Goal: Find specific page/section: Find specific page/section

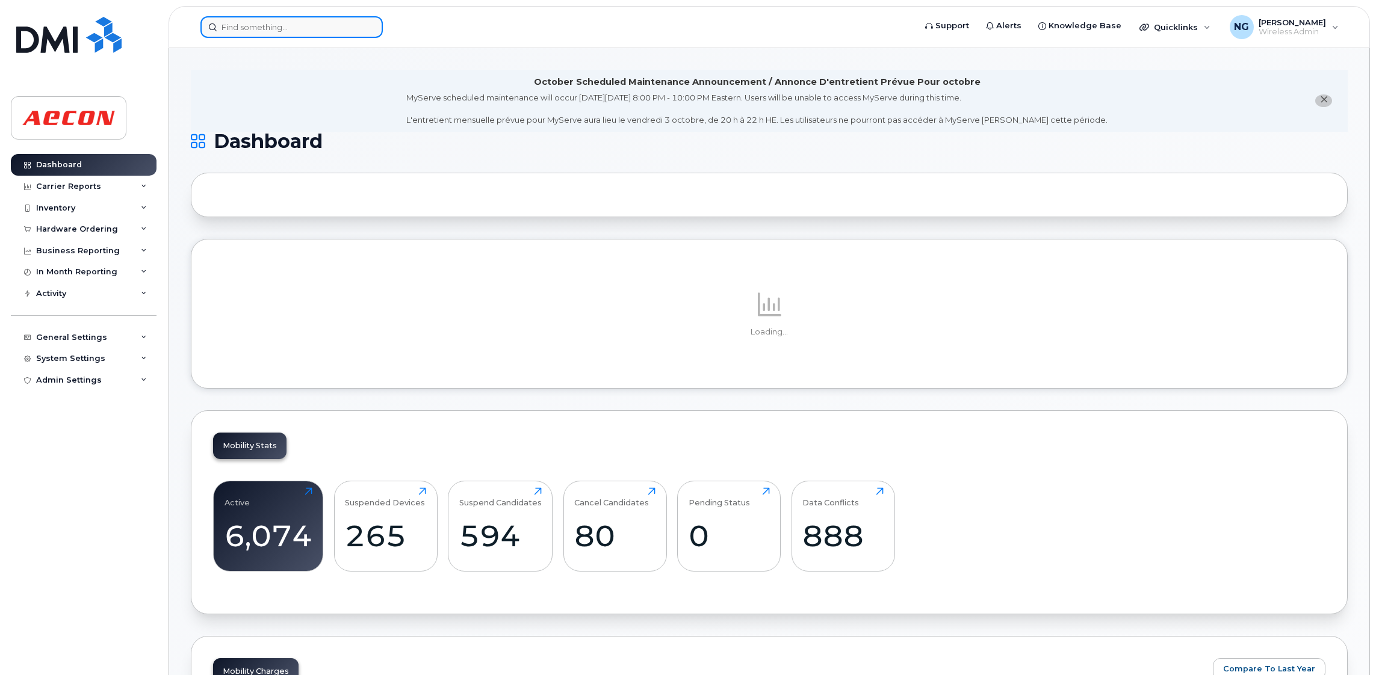
click at [279, 30] on input at bounding box center [291, 27] width 182 height 22
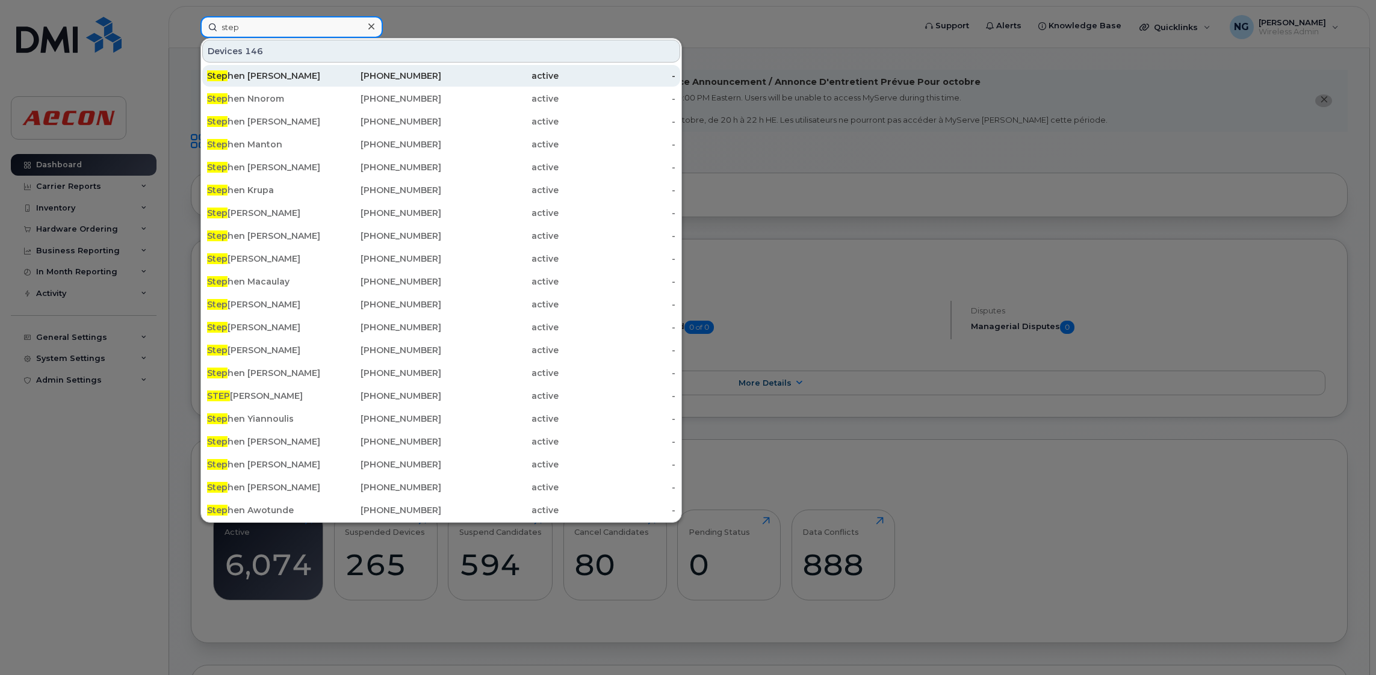
type input "step"
click at [255, 73] on div "Step hen Cleary" at bounding box center [265, 76] width 117 height 12
click at [255, 77] on div "Step hen [PERSON_NAME]" at bounding box center [265, 76] width 117 height 12
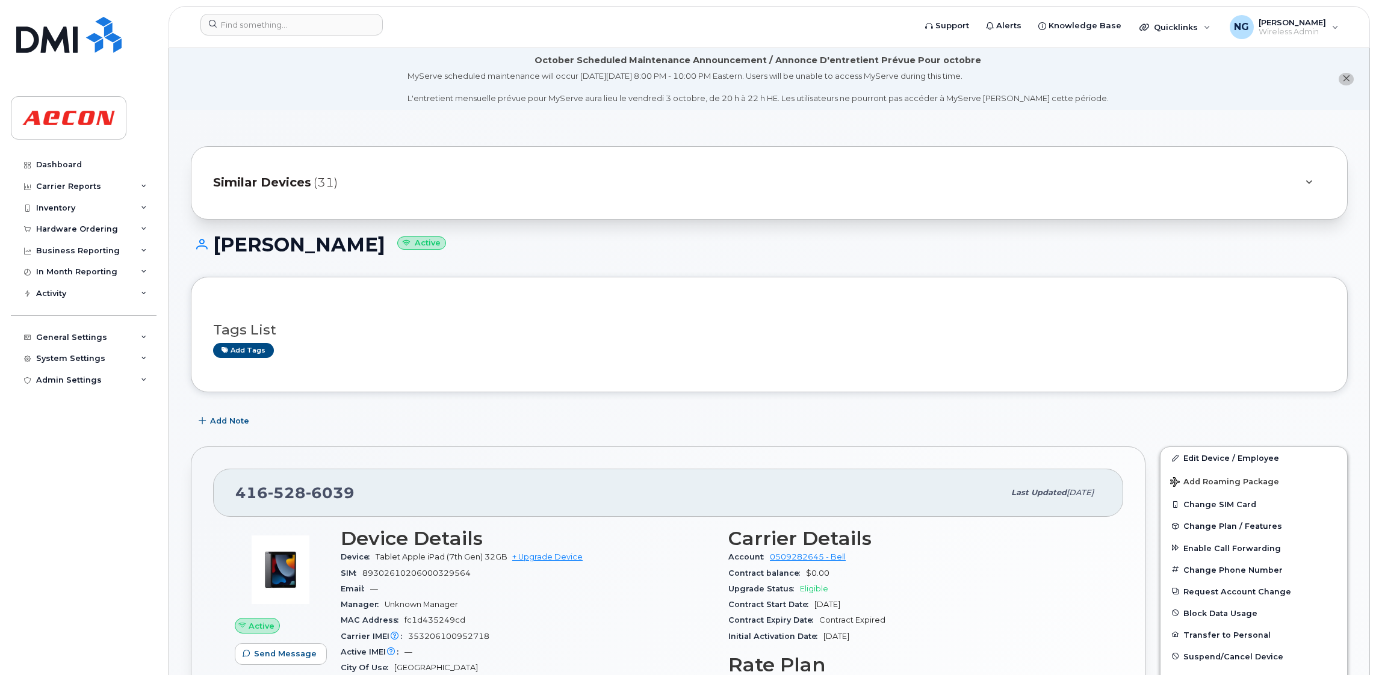
click at [286, 181] on span "Similar Devices" at bounding box center [262, 182] width 98 height 17
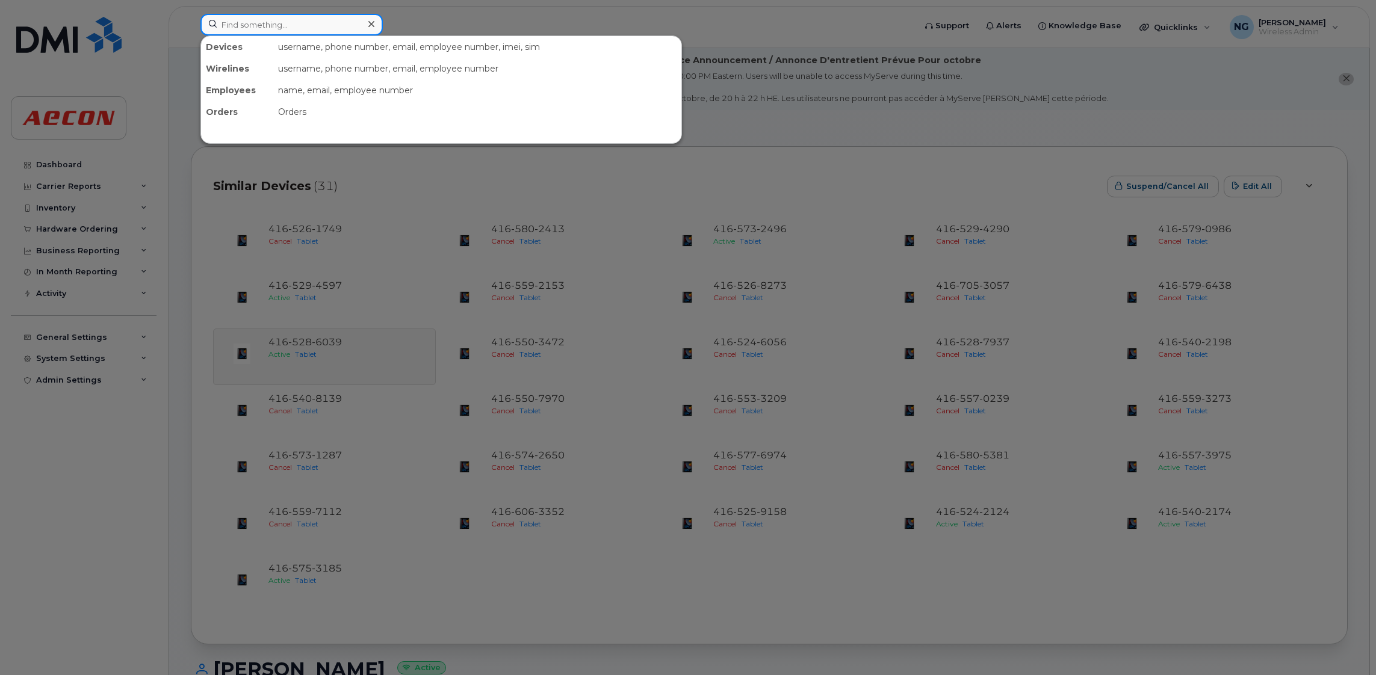
click at [316, 30] on input at bounding box center [291, 25] width 182 height 22
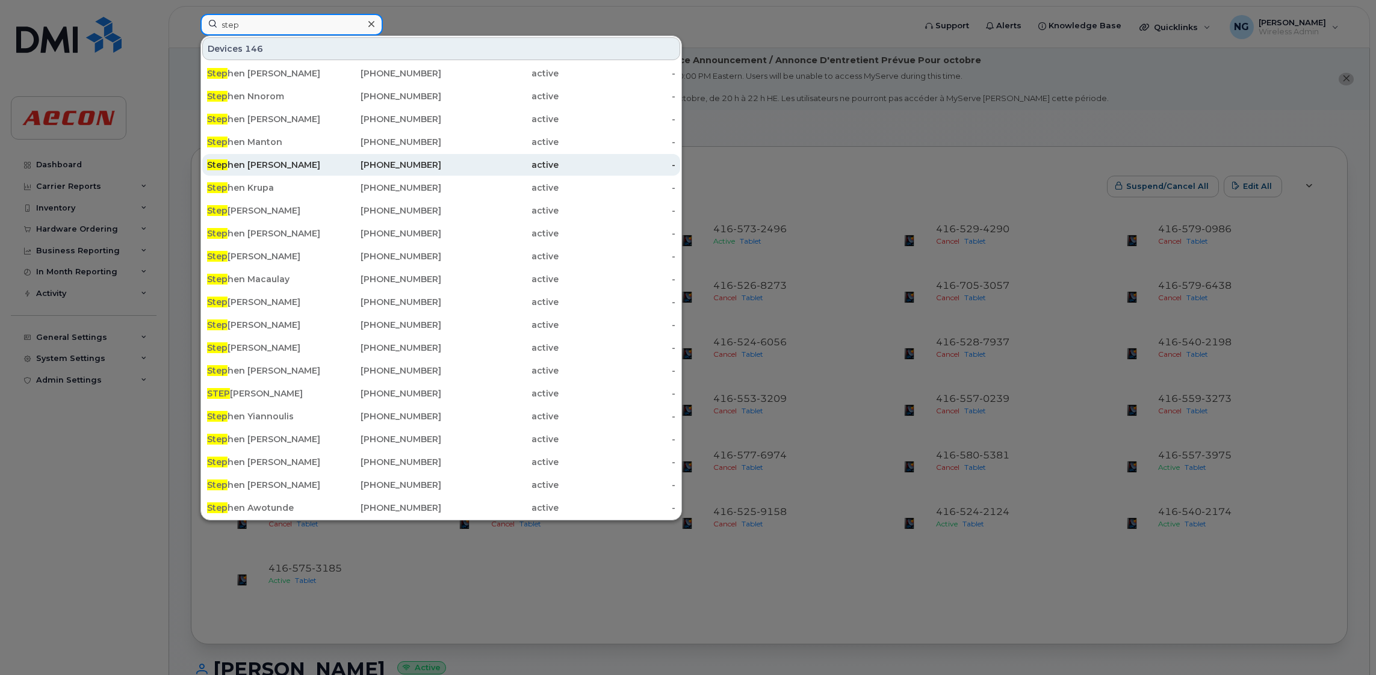
type input "step"
click at [252, 163] on div "Step hen Cleary" at bounding box center [265, 165] width 117 height 12
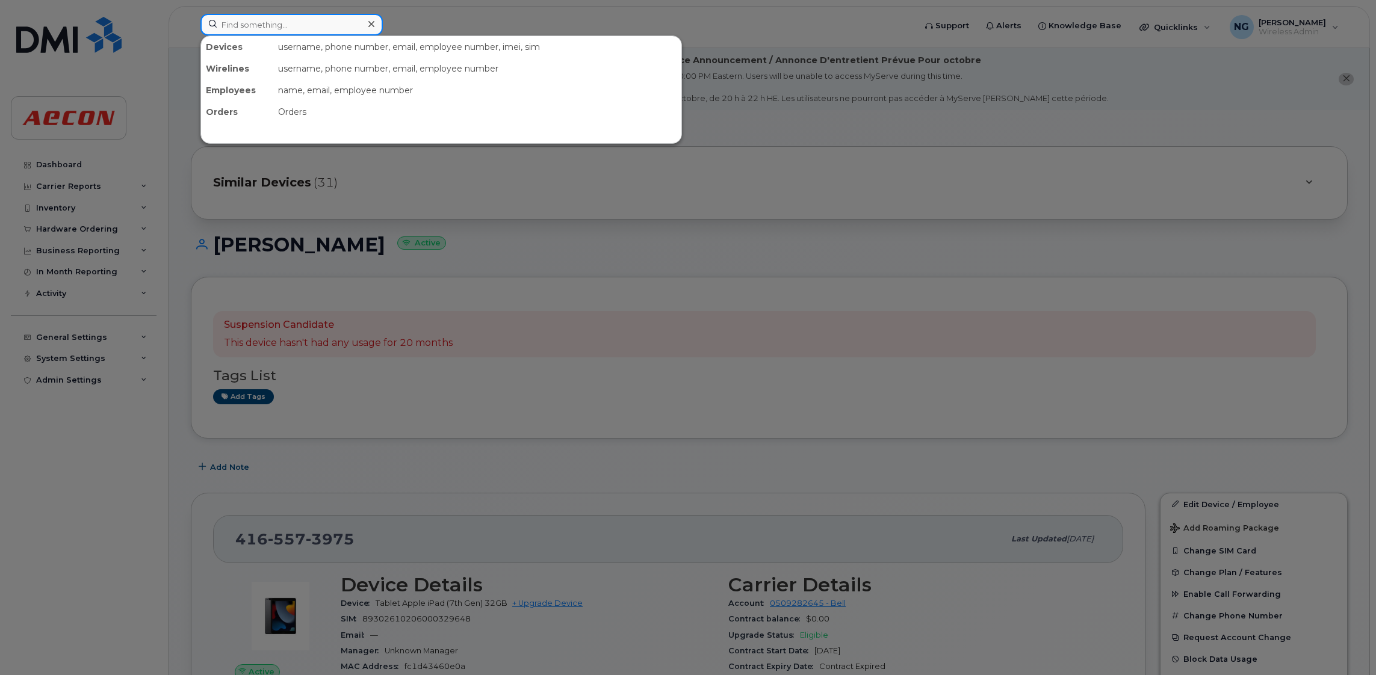
drag, startPoint x: 291, startPoint y: 23, endPoint x: 290, endPoint y: 17, distance: 6.3
click at [291, 23] on input at bounding box center [291, 25] width 182 height 22
type input "30026694"
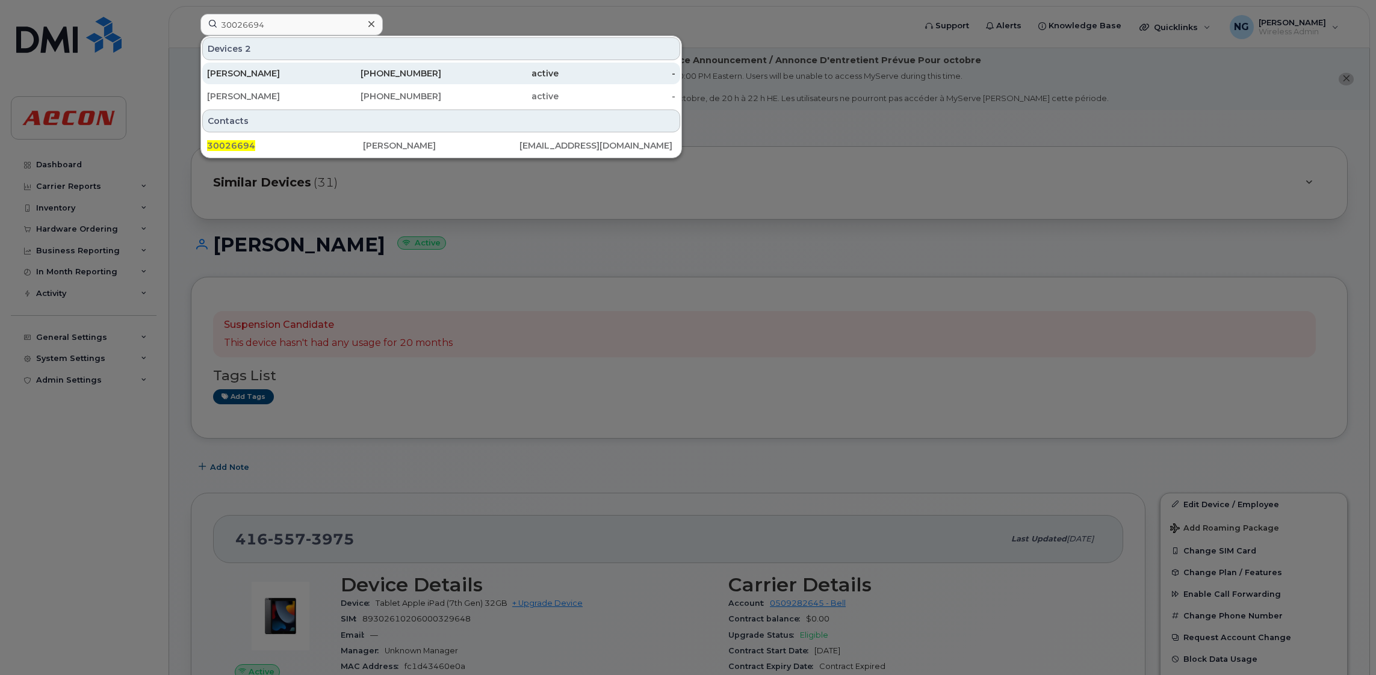
click at [426, 69] on div "416-428-2962" at bounding box center [382, 73] width 117 height 12
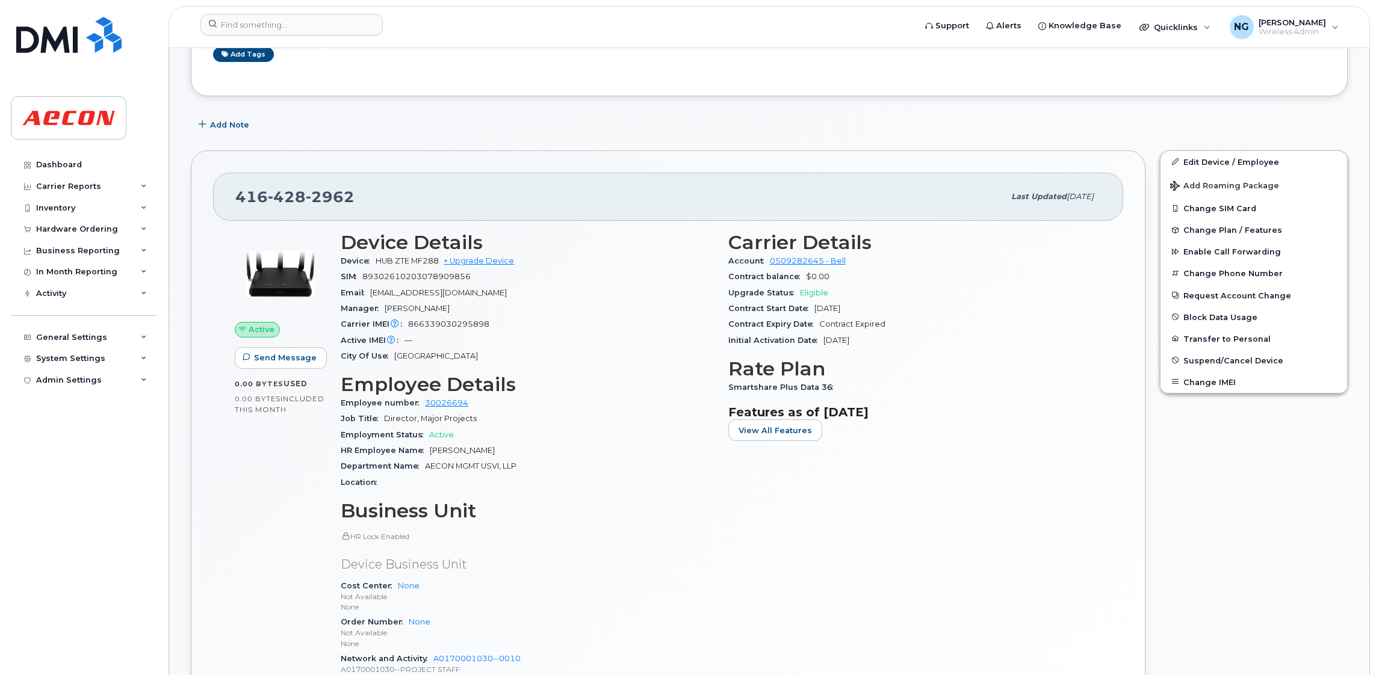
scroll to position [181, 0]
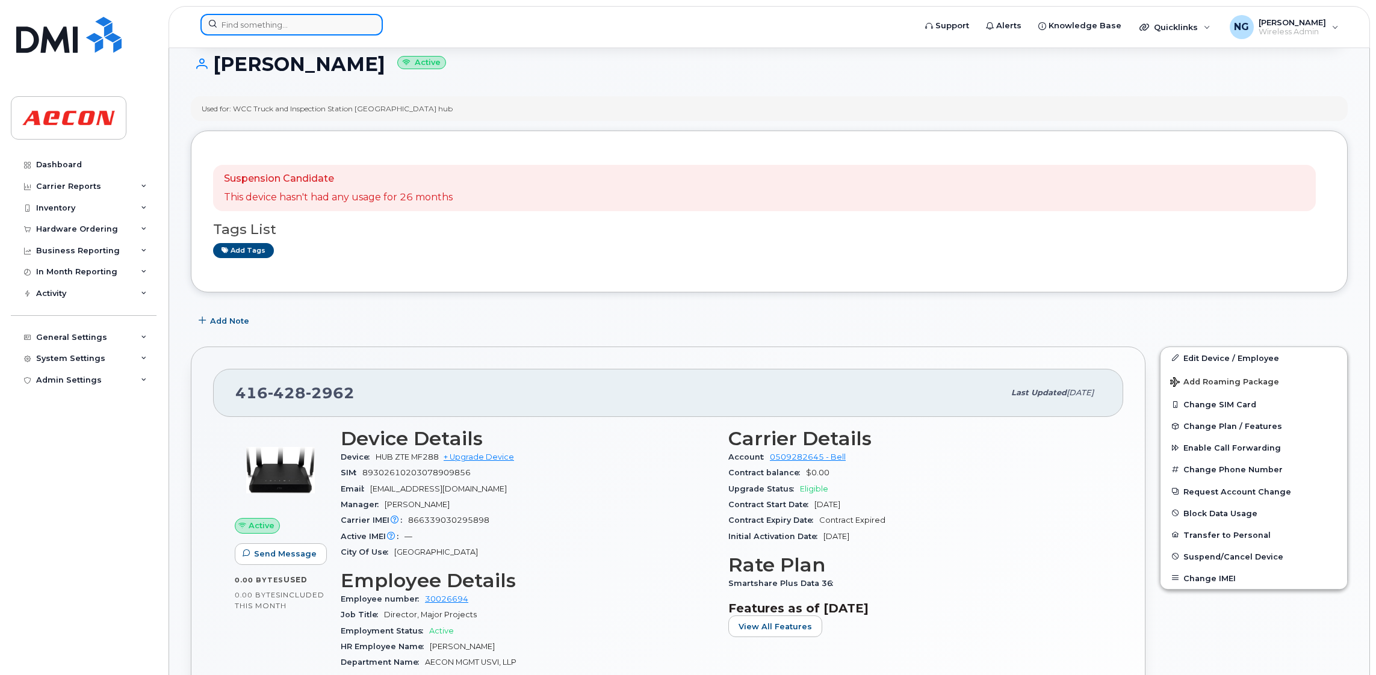
click at [308, 26] on input at bounding box center [291, 25] width 182 height 22
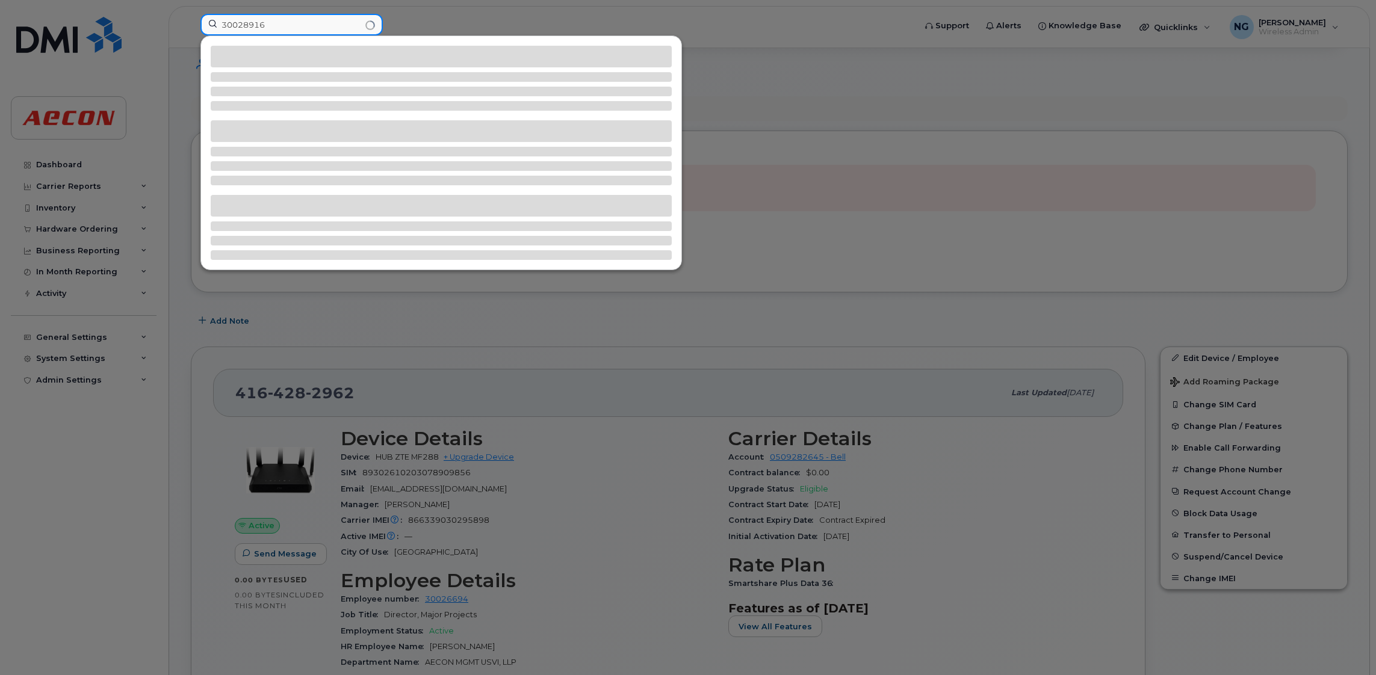
type input "30028916"
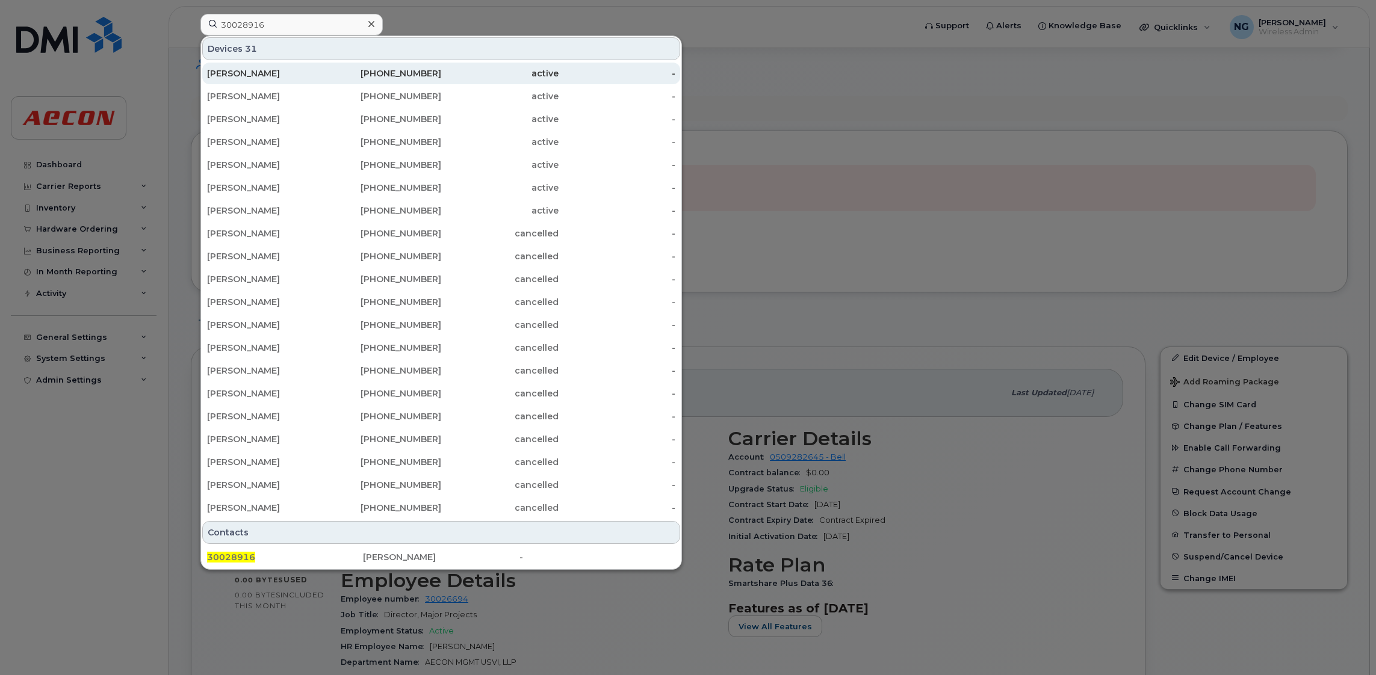
click at [368, 66] on div "416-557-3975" at bounding box center [382, 74] width 117 height 22
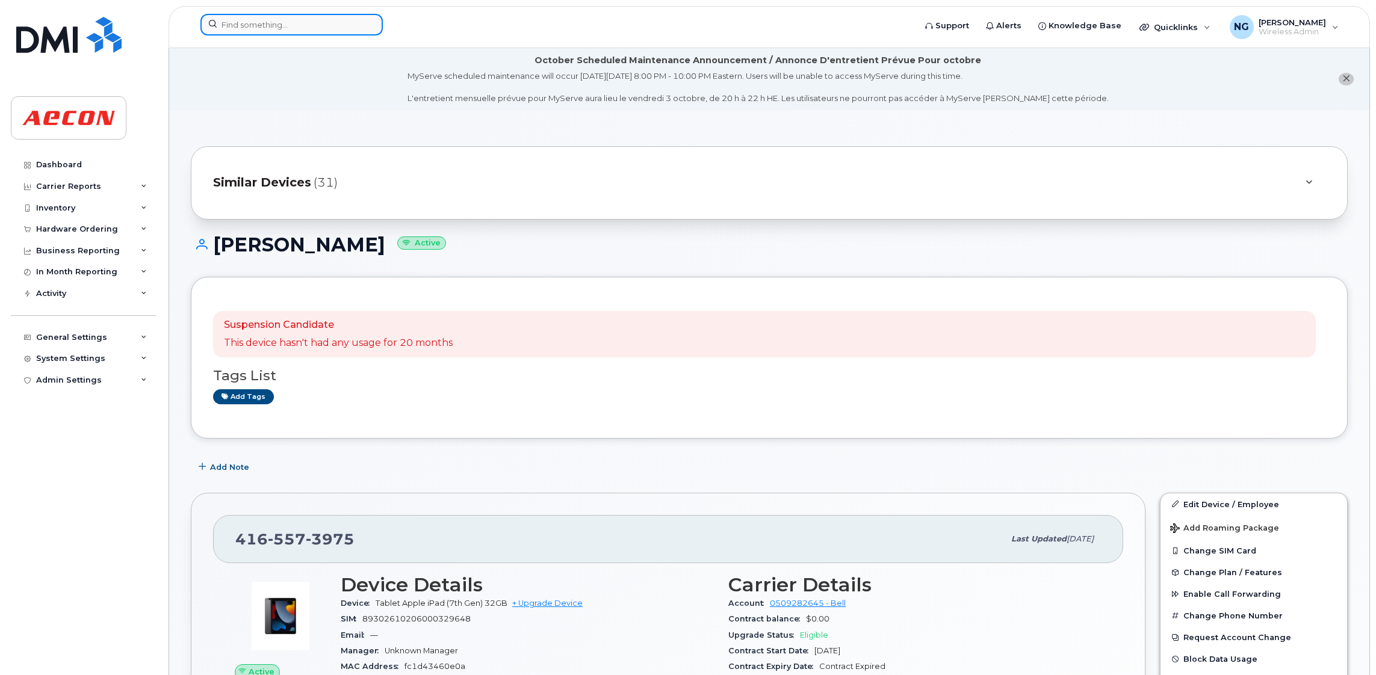
click at [303, 25] on input at bounding box center [291, 25] width 182 height 22
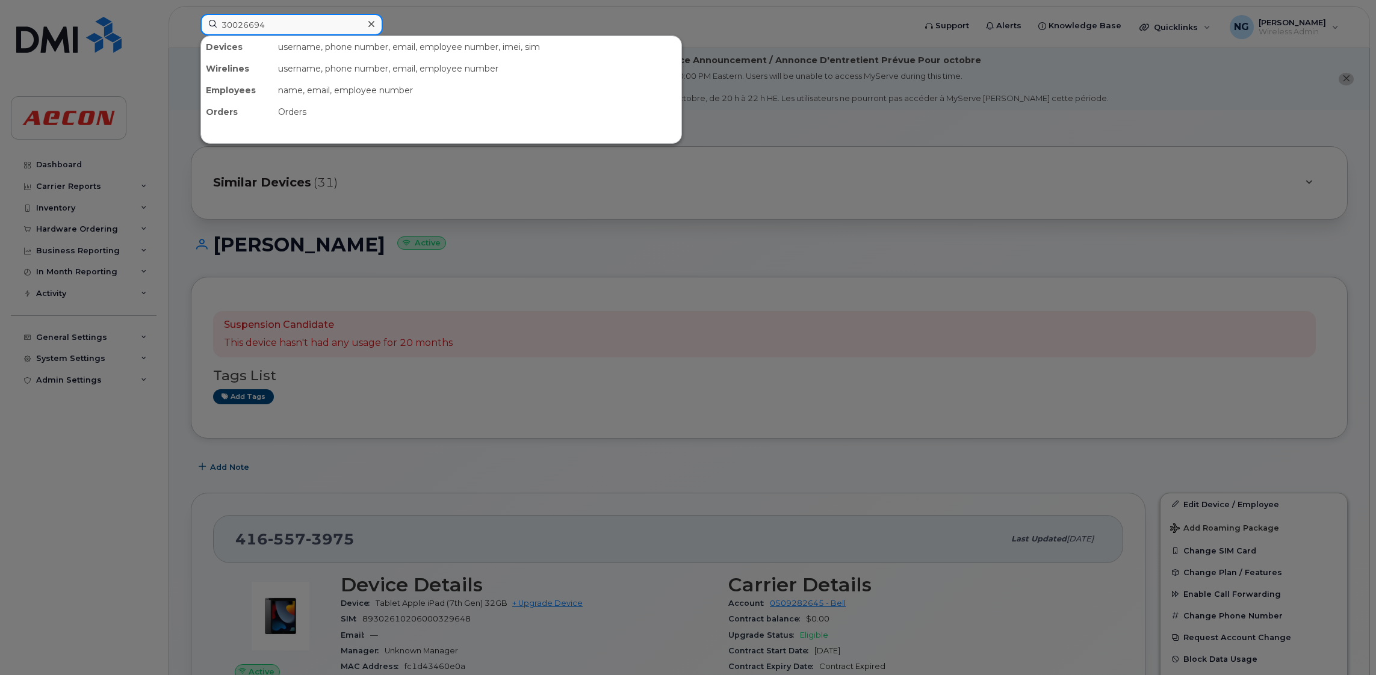
type input "30026694"
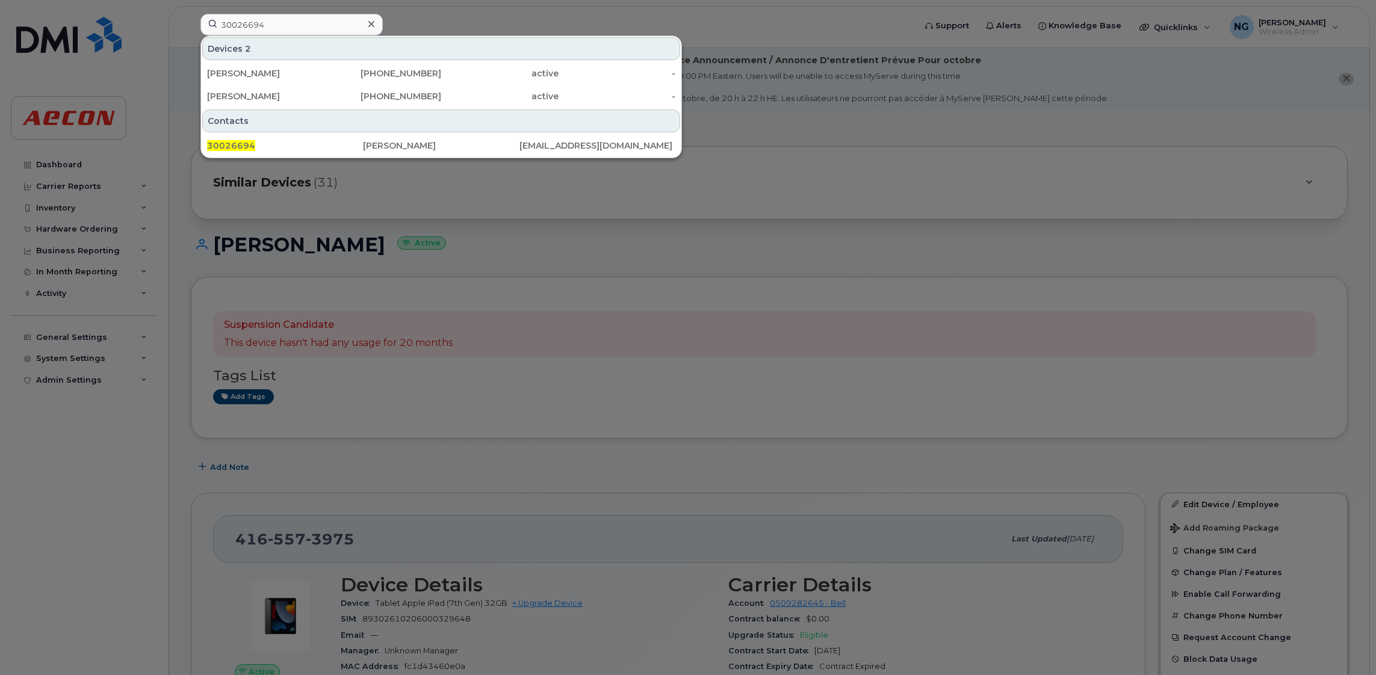
drag, startPoint x: 872, startPoint y: 194, endPoint x: 613, endPoint y: 145, distance: 263.5
click at [872, 194] on div at bounding box center [688, 337] width 1376 height 675
click at [272, 15] on input "30026694" at bounding box center [291, 25] width 182 height 22
click at [409, 72] on div "416-428-2962" at bounding box center [382, 73] width 117 height 12
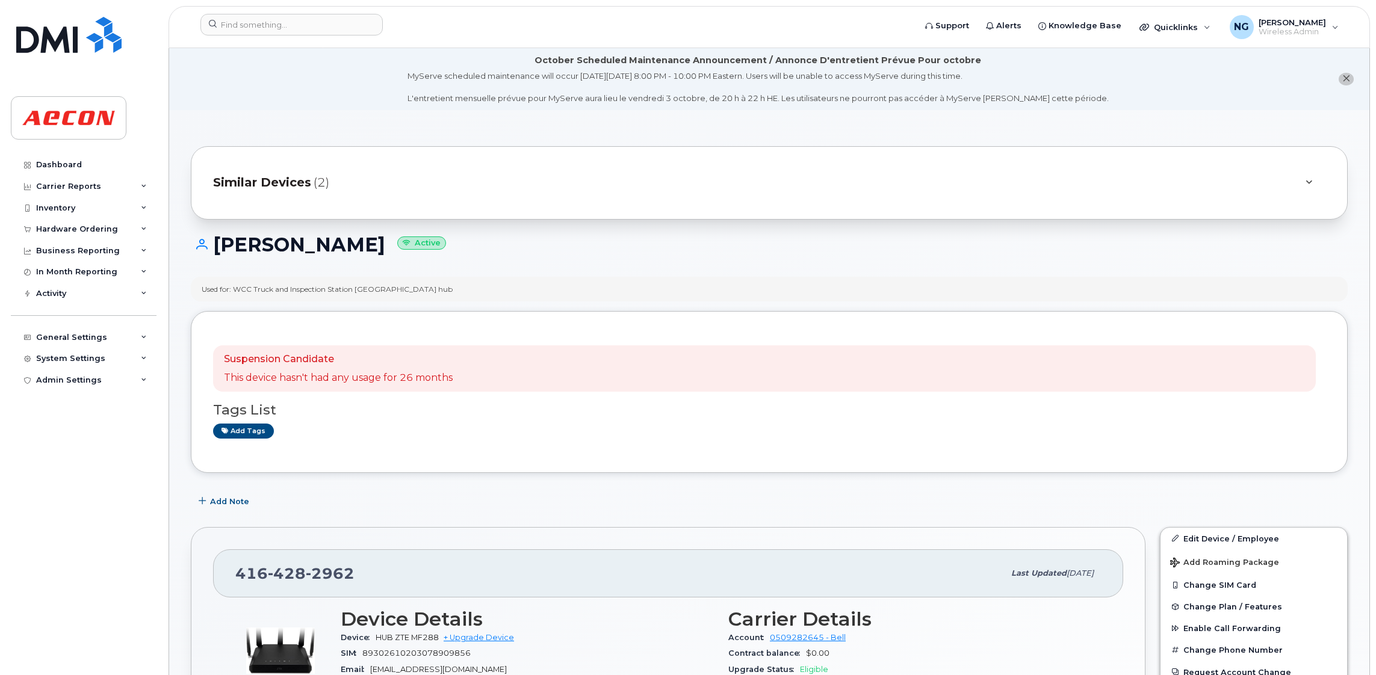
click at [298, 174] on span "Similar Devices" at bounding box center [262, 182] width 98 height 17
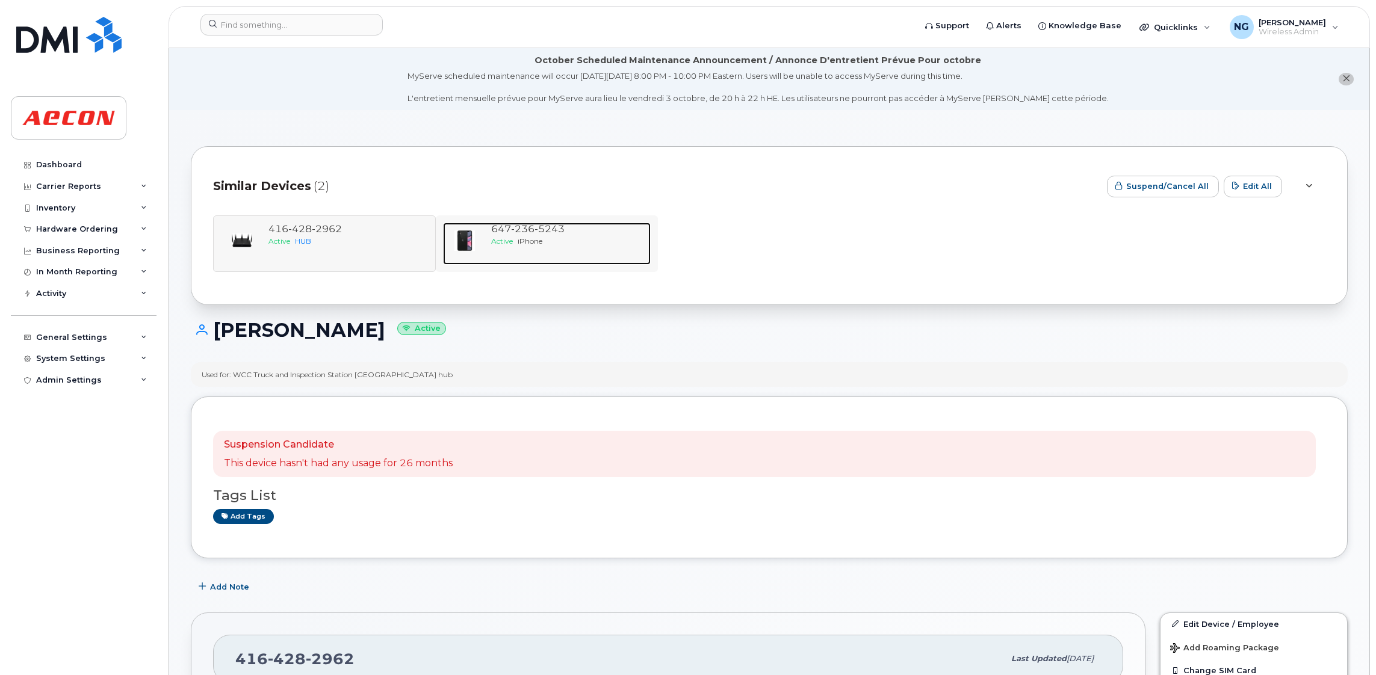
click at [523, 239] on span "iPhone" at bounding box center [530, 241] width 25 height 9
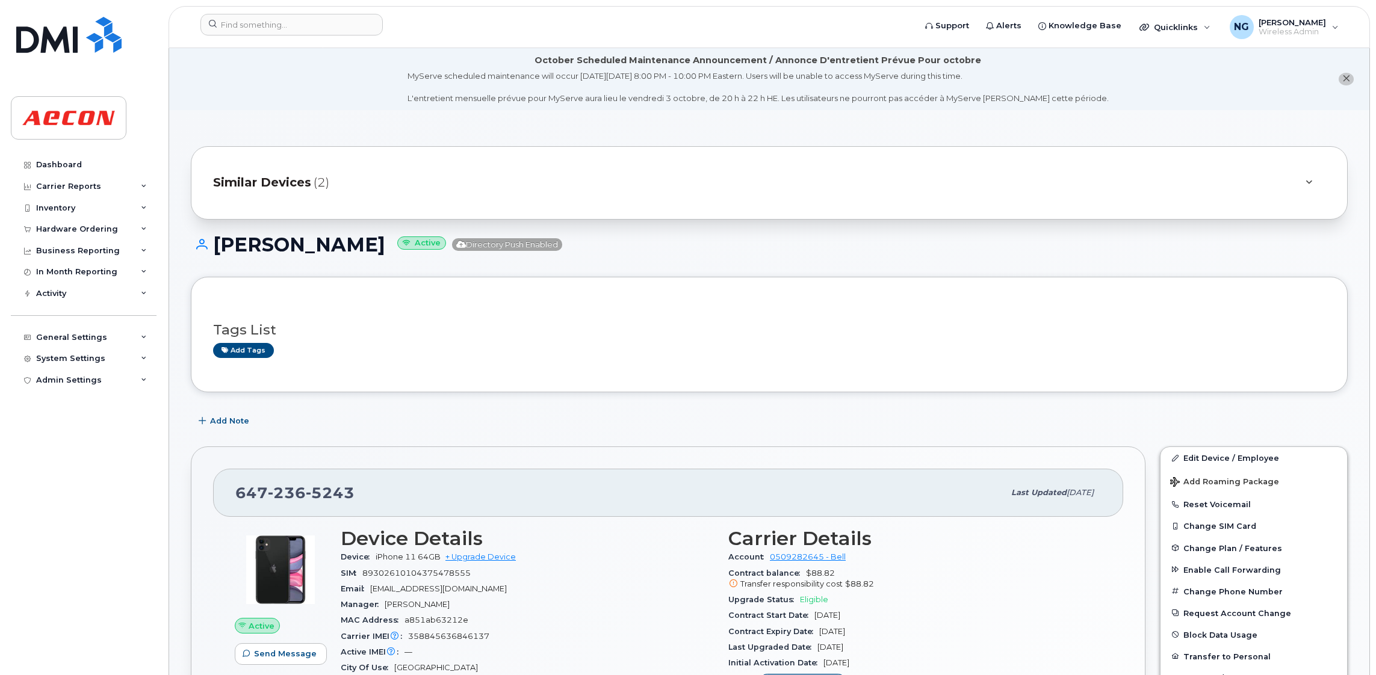
click at [269, 182] on span "Similar Devices" at bounding box center [262, 182] width 98 height 17
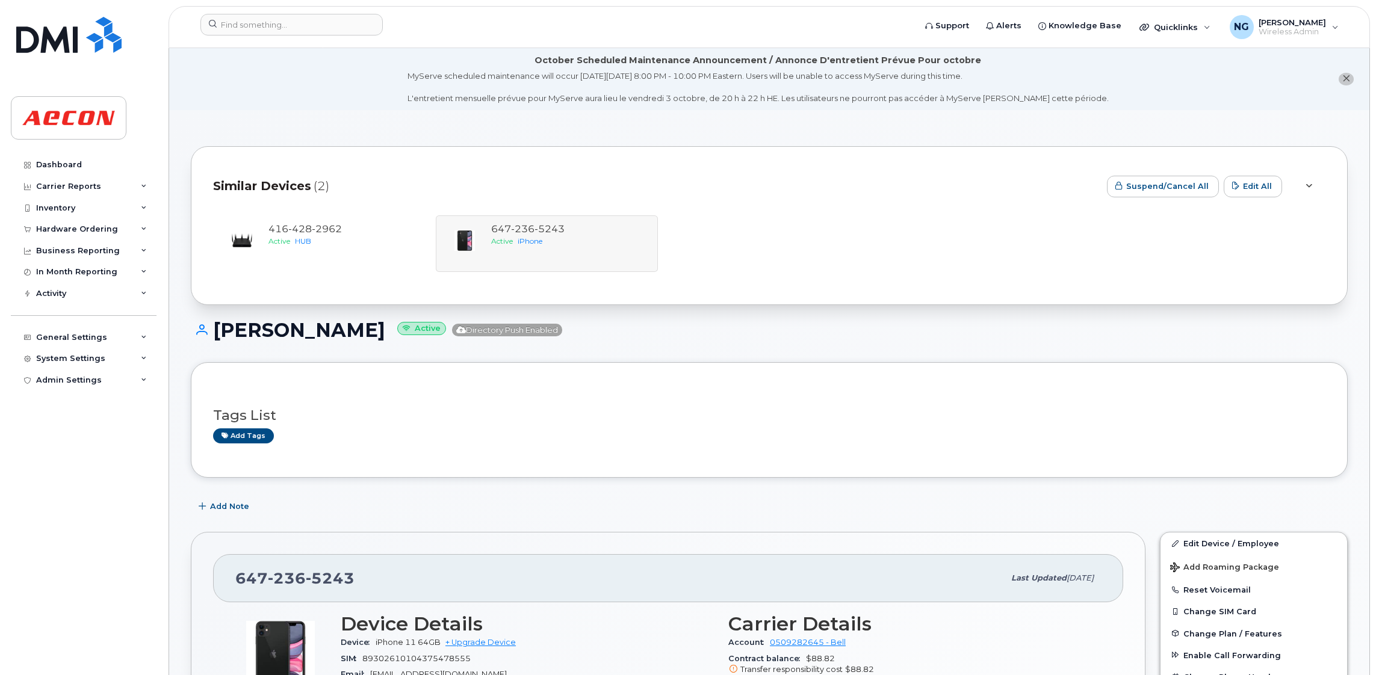
click at [947, 220] on div "[PHONE_NUMBER] Active HUB [PHONE_NUMBER] Active iPhone" at bounding box center [769, 244] width 1113 height 57
click at [911, 242] on div "[PHONE_NUMBER] Active HUB [PHONE_NUMBER] Active iPhone" at bounding box center [769, 244] width 1113 height 57
drag, startPoint x: 342, startPoint y: 22, endPoint x: 358, endPoint y: 24, distance: 16.4
click at [344, 22] on input at bounding box center [291, 25] width 182 height 22
